Goal: Transaction & Acquisition: Obtain resource

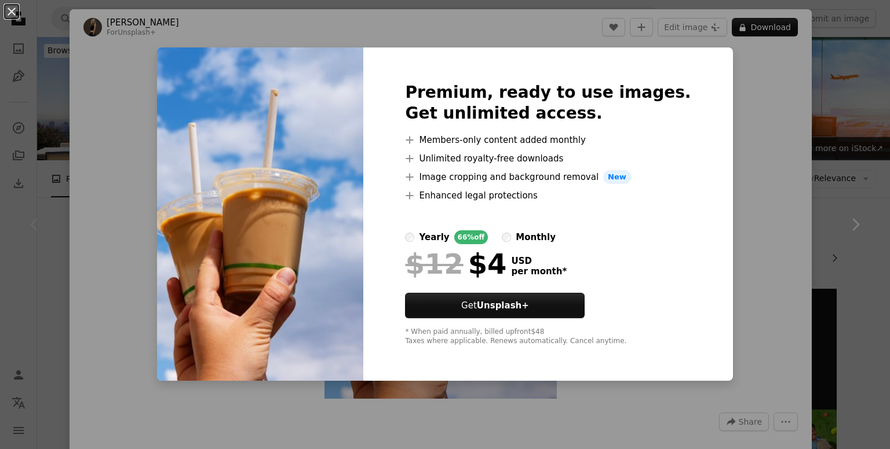
scroll to position [308, 0]
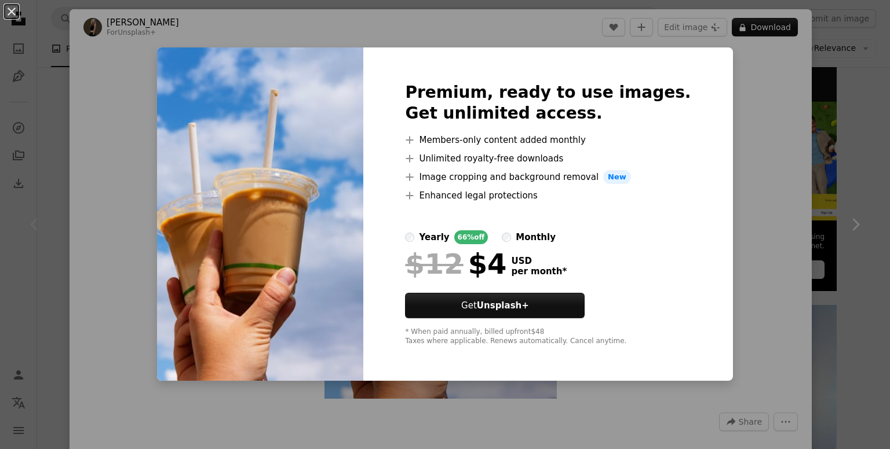
click at [743, 272] on div "An X shape Premium, ready to use images. Get unlimited access. A plus sign Memb…" at bounding box center [445, 224] width 890 height 449
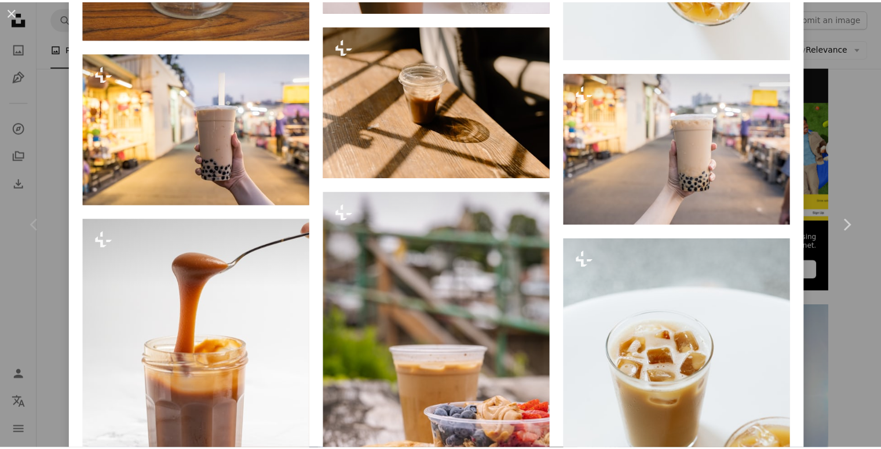
scroll to position [3235, 0]
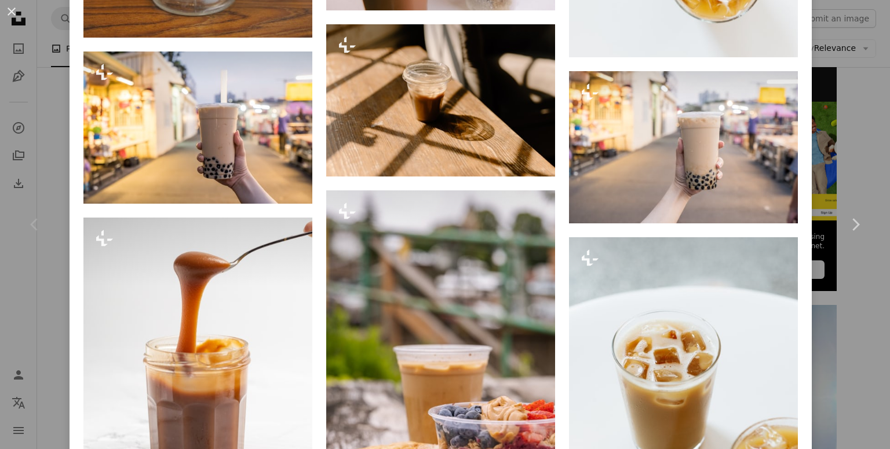
drag, startPoint x: 864, startPoint y: 323, endPoint x: 753, endPoint y: 139, distance: 214.7
click at [864, 323] on div "An X shape Chevron left Chevron right [PERSON_NAME] For Unsplash+ A heart A plu…" at bounding box center [445, 224] width 890 height 449
